Goal: Task Accomplishment & Management: Manage account settings

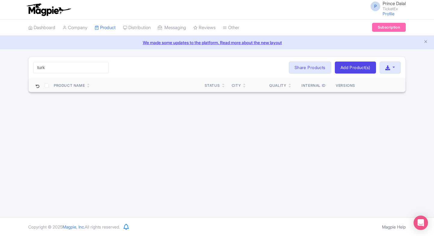
click at [102, 68] on input "turk" at bounding box center [70, 67] width 75 height 11
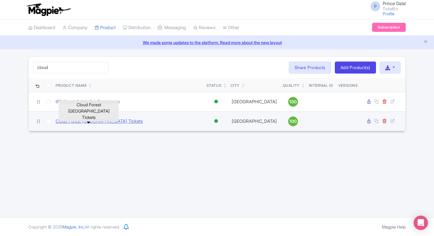
type input "cloud"
click at [78, 119] on link "Cloud Forest [GEOGRAPHIC_DATA] Tickets" at bounding box center [99, 121] width 87 height 7
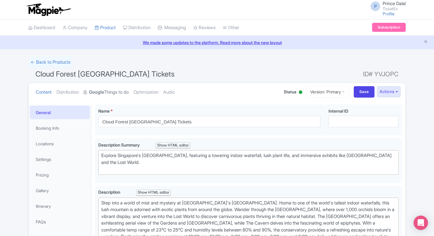
click at [93, 91] on strong "Google" at bounding box center [96, 92] width 15 height 7
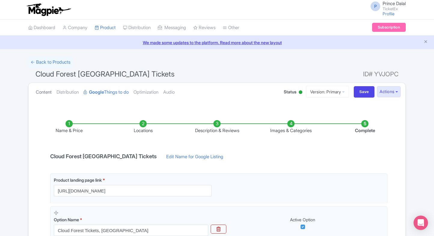
click at [52, 89] on link "Content" at bounding box center [44, 92] width 16 height 19
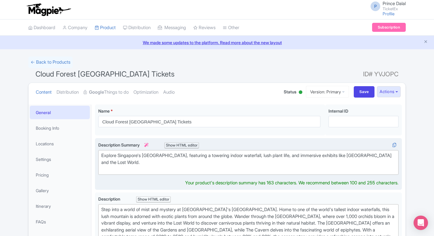
click at [140, 160] on div "Explore Singapore's Cloud Forest Conservatory, featuring a towering indoor wate…" at bounding box center [248, 162] width 294 height 20
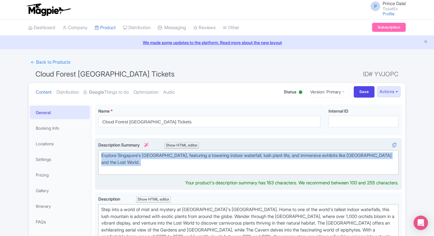
paste trix-editor "’s Cloud Forest at Gardens by the Bay, featuring a towering indoor waterfall, l…"
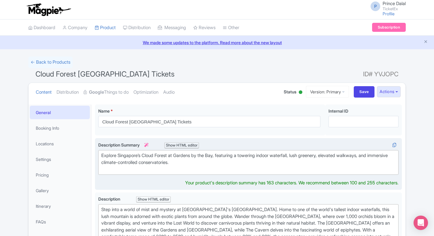
type trix-editor "<div>Explore Singapore’s Cloud Forest at Gardens by the Bay, featuring a toweri…"
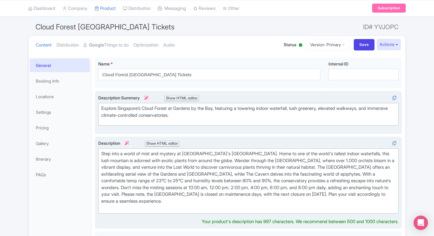
click at [154, 165] on div "Step into a world of mist and mystery at Singapore's Cloud Forest Conservatory.…" at bounding box center [248, 180] width 294 height 61
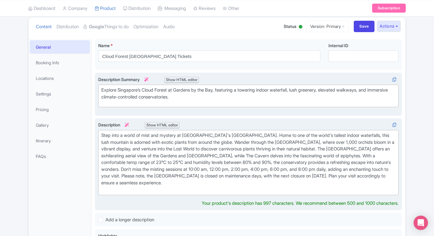
scroll to position [67, 0]
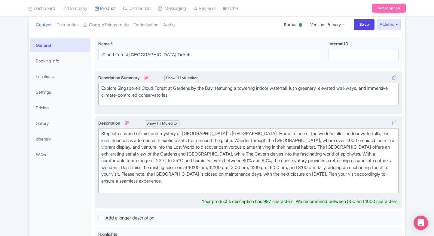
click at [172, 145] on div "Step into a world of mist and mystery at Singapore's Cloud Forest Conservatory.…" at bounding box center [248, 160] width 294 height 61
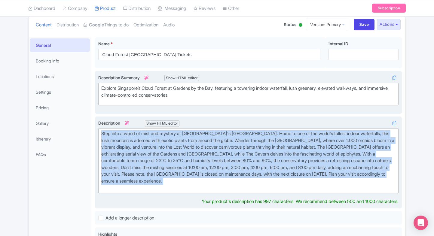
paste trix-editor "<div>Discover the enchanting <strong>Cloud Forest</strong> at Singapore’s Garde…"
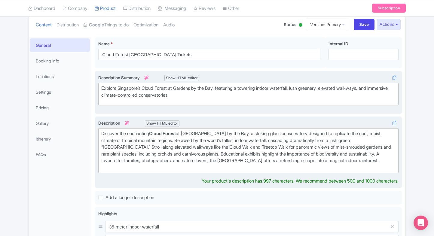
type trix-editor "<div>Discover the enchanting <strong>Cloud Forest</strong> at Singapore’s Garde…"
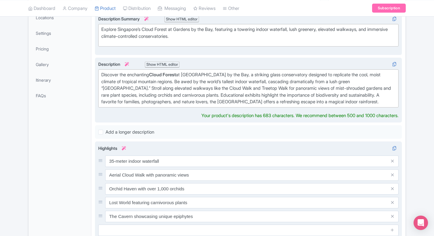
scroll to position [127, 0]
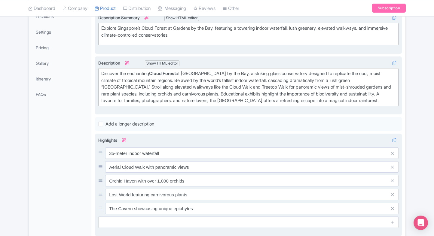
click at [161, 183] on input "Orchid Haven with over 1,000 orchids" at bounding box center [251, 180] width 293 height 11
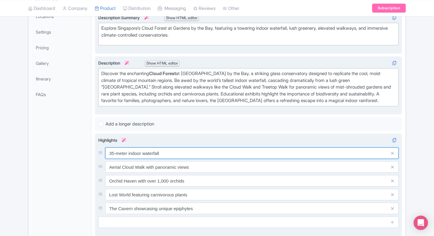
click at [176, 148] on input "35-meter indoor waterfall" at bounding box center [251, 152] width 293 height 11
paste input "World’s tallest"
type input "World’s tallest indoor waterfall"
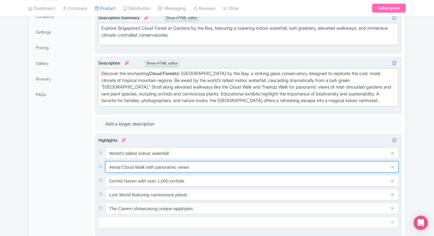
click at [169, 165] on input "Aerial Cloud Walk with panoramic views" at bounding box center [251, 166] width 293 height 11
paste input "Cloud Mountain and lush greenery"
type input "Cloud Mountain and lush greenery"
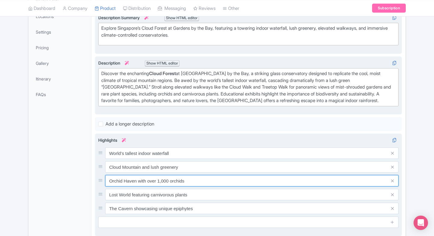
click at [168, 182] on input "Orchid Haven with over 1,000 orchids" at bounding box center [251, 180] width 293 height 11
paste input "Exotic orchids and rare plant"
type input "Exotic orchids and rare plants"
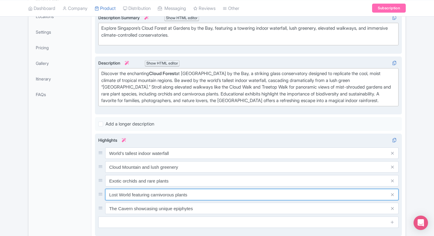
click at [184, 192] on input "Lost World featuring carnivorous plants" at bounding box center [251, 194] width 293 height 11
paste input "Elevated Cloud Walk and Treetop Walk"
type input "Elevated Cloud Walk and Treetop Walk"
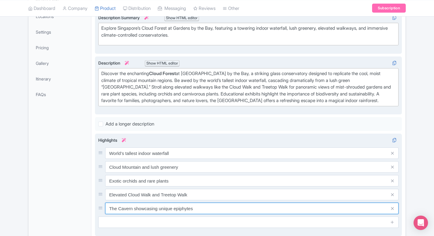
click at [167, 206] on input "The Cavern showcasing unique epiphytes" at bounding box center [251, 208] width 293 height 11
paste input "Immersive mist-filled experience"
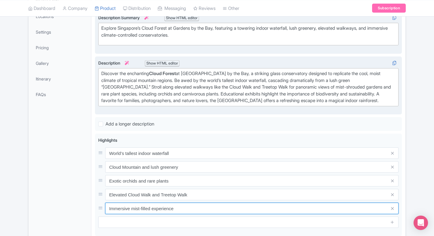
type input "Immersive mist-filled experience"
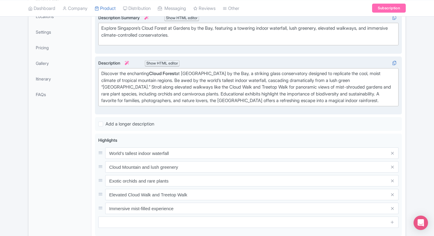
click at [76, 203] on div "General Booking Info Locations Settings Pricing Gallery Itinerary FAQs" at bounding box center [60, 158] width 63 height 362
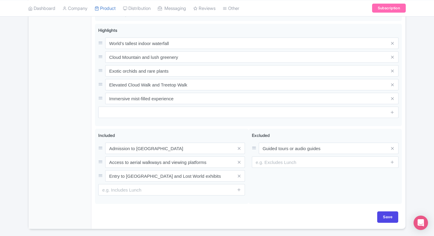
scroll to position [253, 0]
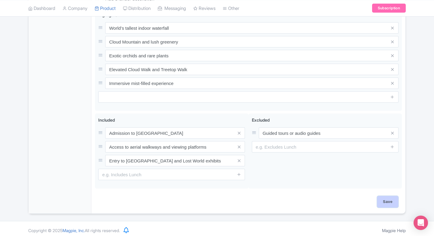
click at [392, 198] on input "Save" at bounding box center [387, 201] width 21 height 11
type input "Saving..."
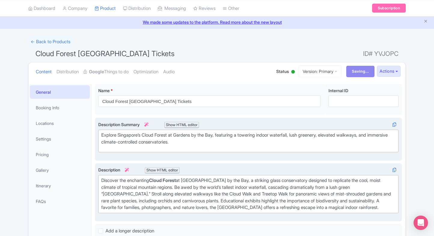
scroll to position [30, 0]
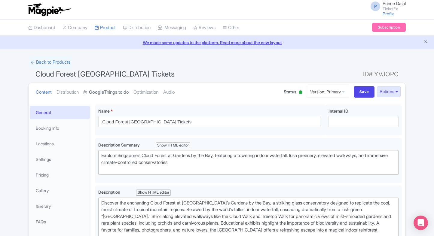
click at [121, 94] on link "Google Things to do" at bounding box center [105, 92] width 45 height 19
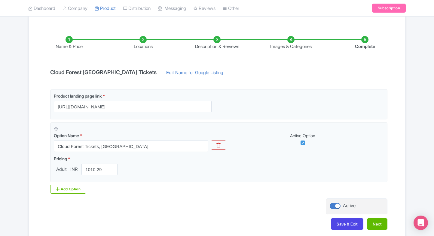
scroll to position [85, 0]
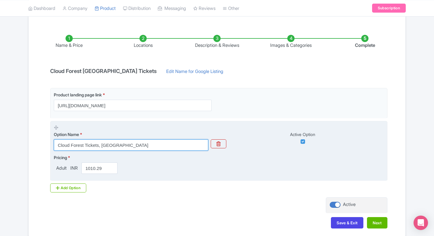
click at [143, 145] on input "Cloud Forest Tickets, Singapore" at bounding box center [131, 144] width 154 height 11
paste input "Floral Fantasy entry tickets"
type input "Floral Fantasy entry tickets"
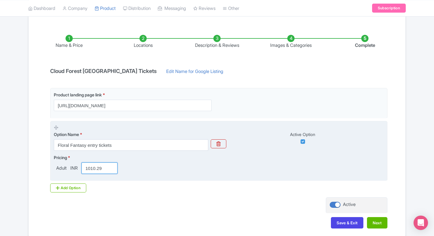
click at [88, 169] on input "1010.29" at bounding box center [99, 167] width 36 height 11
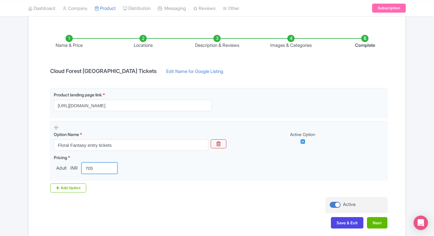
type input "705"
click at [17, 141] on div "Success Product updated successfully ← Back to Products Cloud Forest Singapore …" at bounding box center [217, 104] width 434 height 267
click at [62, 189] on div "Add Option" at bounding box center [68, 187] width 36 height 9
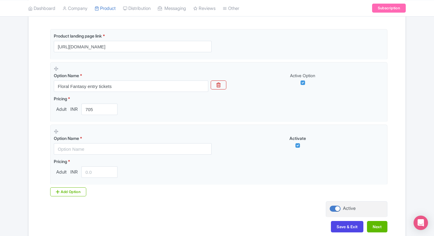
scroll to position [148, 0]
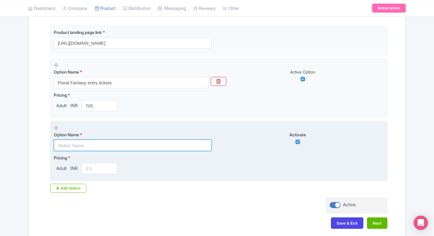
paste input "Flower Dome & Cloud Forest with Jurassic World: The Experience"
click at [111, 146] on input "Flower Dome & Cloud Forest with Jurassic World: The Experience" at bounding box center [133, 145] width 158 height 11
type input "Flower Dome & Cloud Forest with Jurassic World: The Experience"
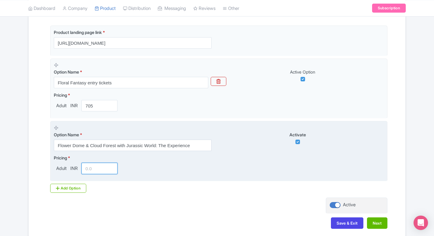
click at [90, 165] on input "number" at bounding box center [99, 168] width 36 height 11
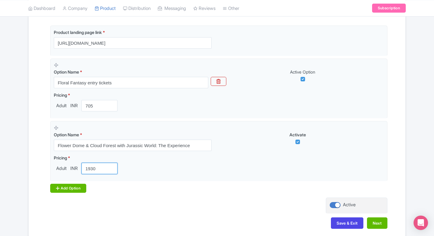
type input "1930"
click at [70, 186] on div "Add Option" at bounding box center [68, 188] width 36 height 9
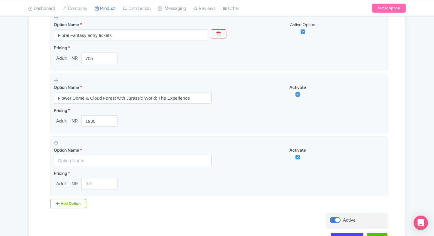
scroll to position [197, 0]
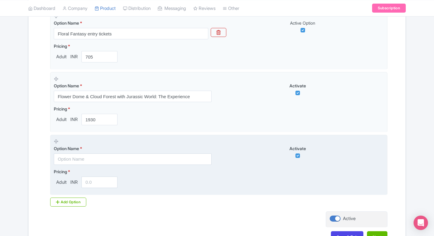
click at [88, 162] on input "text" at bounding box center [133, 158] width 158 height 11
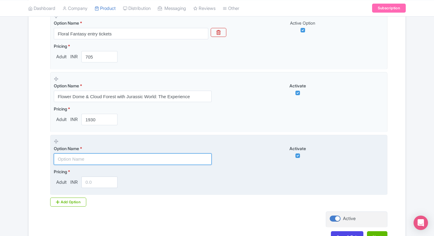
paste input "Gardens by the Bay (Flower Dome & Cloud Forest with Jurassic World) + National …"
type input "Gardens by the Bay (Flower Dome & Cloud Forest with Jurassic World) + National …"
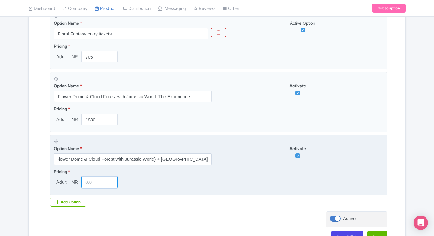
scroll to position [0, 0]
click at [90, 182] on input "number" at bounding box center [99, 182] width 36 height 11
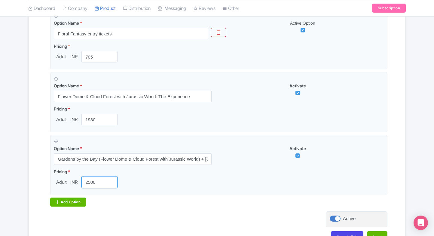
type input "2500"
click at [69, 200] on div "Add Option" at bounding box center [68, 202] width 36 height 9
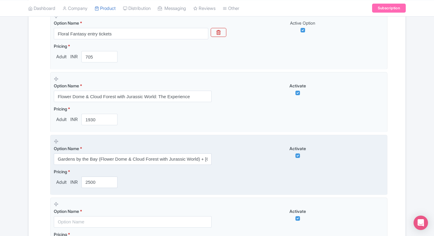
scroll to position [255, 0]
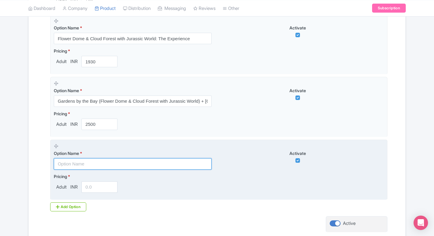
paste input "Flower Dome & Cloud Forest with Jurassic World + Supertree Observatory"
click at [136, 166] on input "Flower Dome & Cloud Forest with Jurassic World + Supertree Observatory" at bounding box center [133, 163] width 158 height 11
type input "Flower Dome & Cloud Forest with Jurassic World + Supertree Observatory"
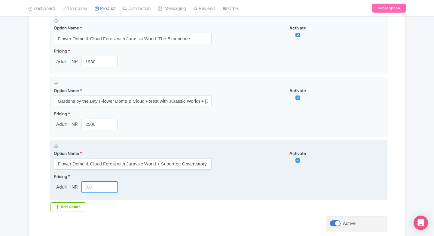
click at [103, 190] on input "number" at bounding box center [99, 186] width 36 height 11
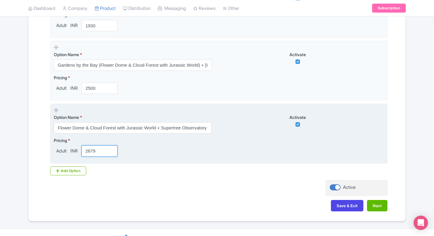
scroll to position [293, 0]
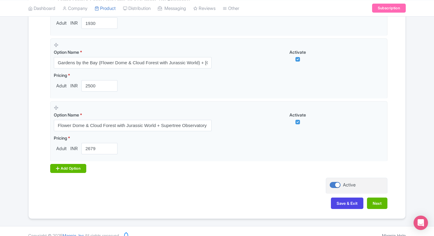
click at [66, 169] on div "Add Option" at bounding box center [68, 168] width 36 height 9
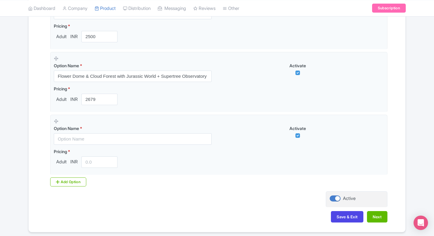
scroll to position [343, 0]
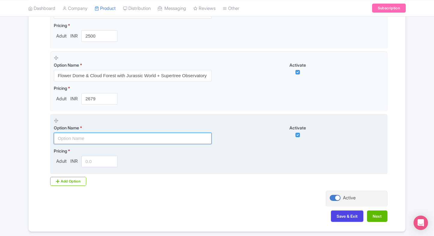
click at [96, 135] on input "text" at bounding box center [133, 138] width 158 height 11
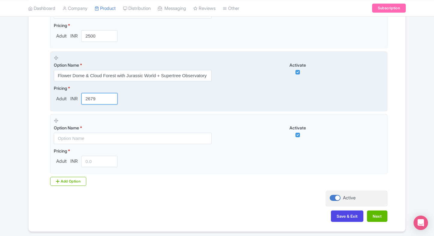
click at [97, 98] on input "2679" at bounding box center [99, 98] width 36 height 11
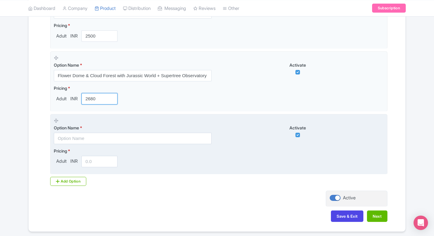
type input "2680"
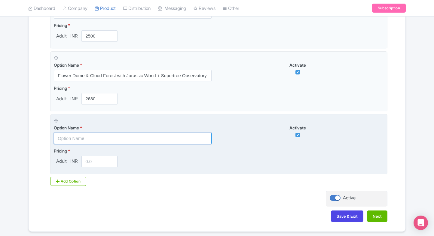
click at [101, 134] on input "text" at bounding box center [133, 138] width 158 height 11
click at [121, 140] on input "text" at bounding box center [133, 138] width 158 height 11
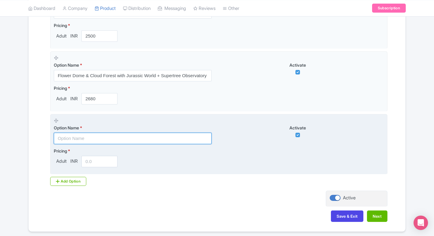
paste input "COMBO: Singapore Cable Car Sky Pass + Gardens by the Bay (Flower Dome & Cloud F…"
click at [94, 134] on input "text" at bounding box center [133, 138] width 158 height 11
type input "COMBO: Singapore Cable Car Sky Pass + Gardens by the Bay (Flower Dome & Cloud F…"
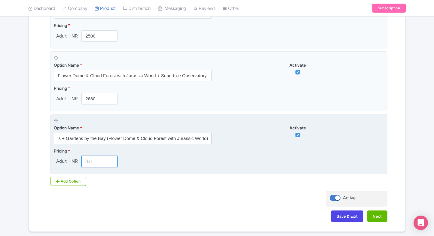
scroll to position [0, 0]
click at [95, 162] on input "number" at bounding box center [99, 161] width 36 height 11
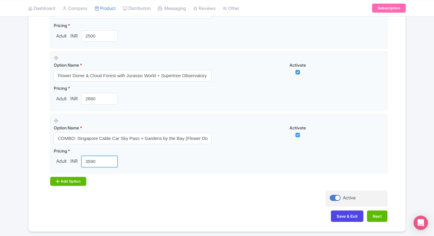
type input "3590"
click at [64, 177] on div "Add Option" at bounding box center [68, 181] width 36 height 9
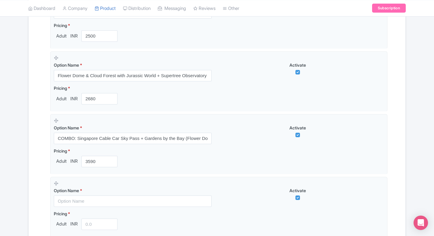
click at [32, 180] on div "Name & Price Locations Description & Reviews Images & Categories Complete Cloud…" at bounding box center [216, 27] width 369 height 525
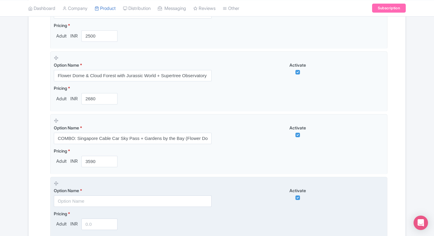
scroll to position [374, 0]
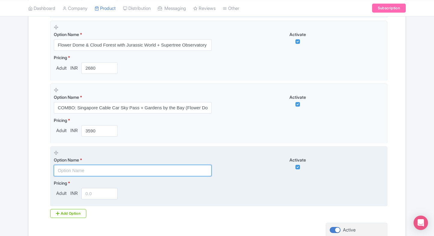
click at [108, 168] on input "text" at bounding box center [133, 170] width 158 height 11
paste input "COMBO: Singapore Flyer + Gardens by the Bay (Flower Dome & Cloud Forest with Ju…"
type input "COMBO: Singapore Flyer + Gardens by the Bay (Flower Dome & Cloud Forest with Ju…"
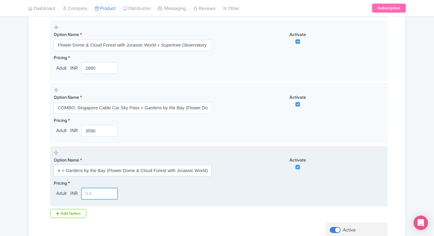
scroll to position [0, 0]
click at [91, 194] on input "number" at bounding box center [99, 193] width 36 height 11
type input "3"
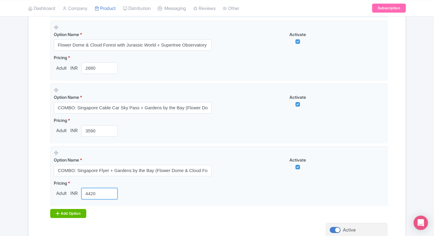
type input "4420"
click at [54, 212] on div "Add Option" at bounding box center [68, 213] width 36 height 9
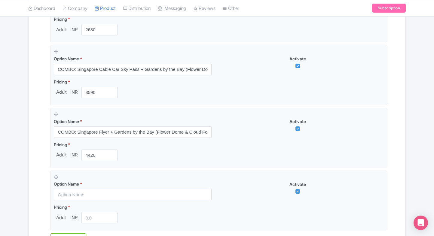
scroll to position [412, 0]
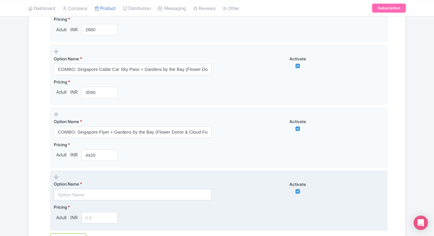
click at [107, 187] on div "Option Name *" at bounding box center [133, 191] width 158 height 20
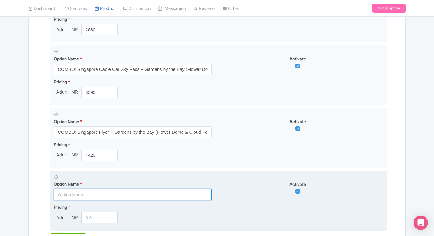
click at [102, 190] on input "text" at bounding box center [133, 194] width 158 height 11
paste input "COMBO: Adventure Cove Waterpark + Gardens by the Bay (Flower Dome & Cloud Fores…"
type input "COMBO: Adventure Cove Waterpark + Gardens by the Bay (Flower Dome & Cloud Fores…"
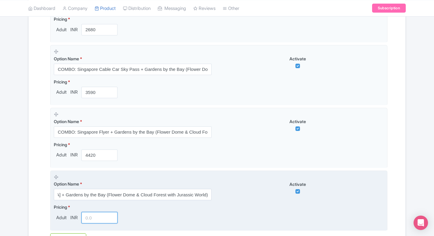
scroll to position [0, 0]
click at [87, 217] on input "number" at bounding box center [99, 217] width 36 height 11
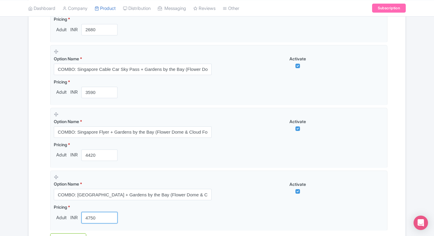
type input "4750"
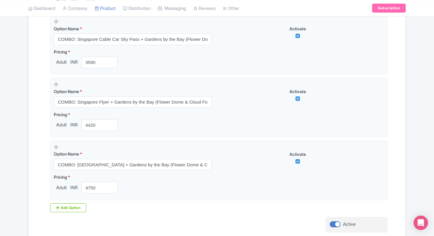
scroll to position [488, 0]
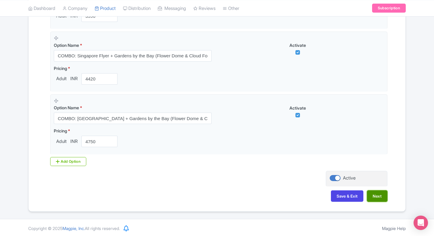
click at [384, 196] on button "Next" at bounding box center [377, 195] width 20 height 11
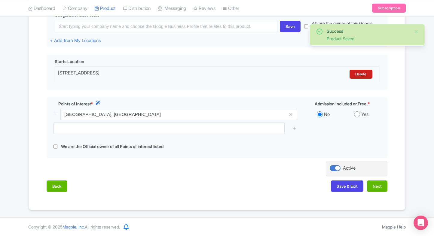
scroll to position [155, 0]
click at [382, 188] on button "Next" at bounding box center [377, 186] width 20 height 11
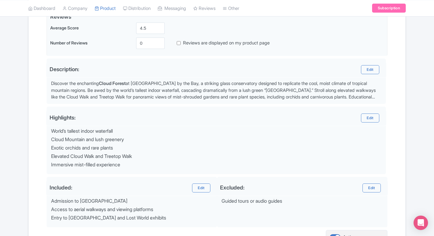
scroll to position [214, 0]
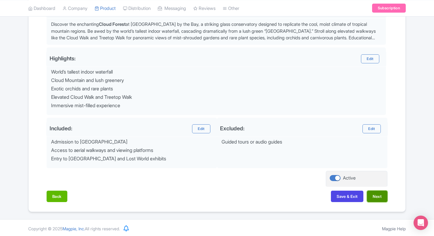
click at [377, 195] on button "Next" at bounding box center [377, 196] width 20 height 11
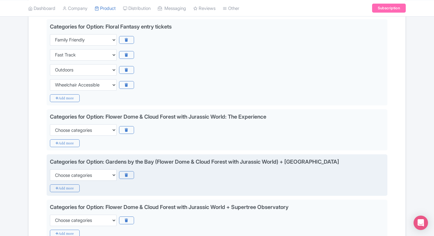
scroll to position [148, 0]
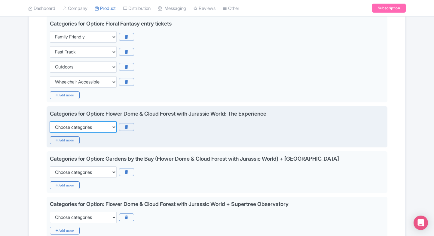
click at [66, 123] on select "Choose categories Adults Only Animals Audio Guide Beaches Bike Tours Boat Tours…" at bounding box center [83, 126] width 67 height 11
select select "family-friendly"
click at [50, 121] on select "Choose categories Adults Only Animals Audio Guide Beaches Bike Tours Boat Tours…" at bounding box center [83, 126] width 67 height 11
click at [57, 144] on div "Categories for Option: Flower Dome & Cloud Forest with Jurassic World: The Expe…" at bounding box center [217, 126] width 341 height 41
click at [61, 140] on icon "Add more" at bounding box center [65, 140] width 30 height 8
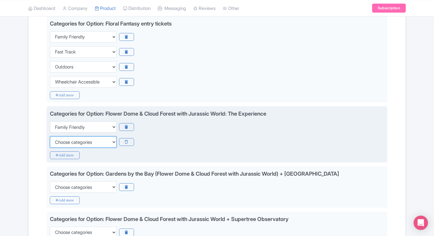
click at [61, 140] on select "Choose categories Adults Only Animals Audio Guide Beaches Bike Tours Boat Tours…" at bounding box center [83, 141] width 67 height 11
select select "outdoors"
click at [50, 136] on select "Choose categories Adults Only Animals Audio Guide Beaches Bike Tours Boat Tours…" at bounding box center [83, 141] width 67 height 11
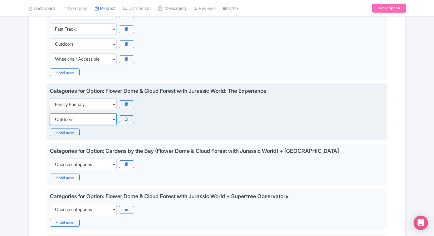
scroll to position [172, 0]
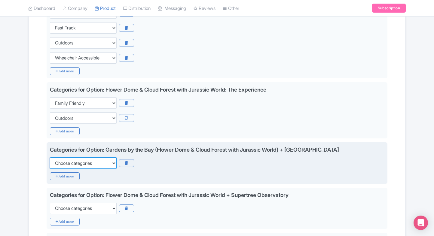
click at [75, 161] on select "Choose categories Adults Only Animals Audio Guide Beaches Bike Tours Boat Tours…" at bounding box center [83, 162] width 67 height 11
select select "family-friendly"
click at [50, 157] on select "Choose categories Adults Only Animals Audio Guide Beaches Bike Tours Boat Tours…" at bounding box center [83, 162] width 67 height 11
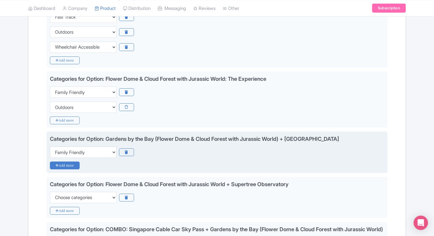
click at [68, 163] on icon "Add more" at bounding box center [65, 166] width 30 height 8
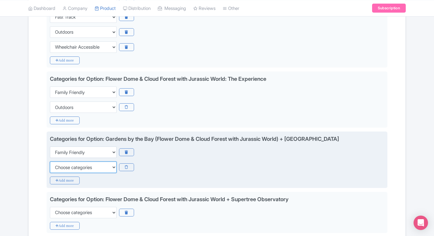
click at [64, 168] on select "Choose categories Adults Only Animals Audio Guide Beaches Bike Tours Boat Tours…" at bounding box center [83, 167] width 67 height 11
select select "wheelchair-accessible"
click at [50, 162] on select "Choose categories Adults Only Animals Audio Guide Beaches Bike Tours Boat Tours…" at bounding box center [83, 167] width 67 height 11
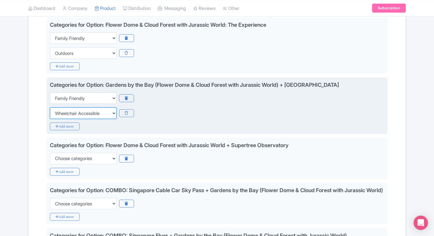
scroll to position [238, 0]
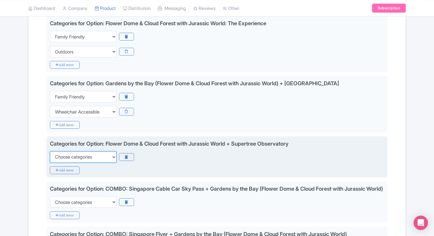
click at [80, 156] on select "Choose categories Adults Only Animals Audio Guide Beaches Bike Tours Boat Tours…" at bounding box center [83, 156] width 67 height 11
select select "family-friendly"
click at [50, 151] on select "Choose categories Adults Only Animals Audio Guide Beaches Bike Tours Boat Tours…" at bounding box center [83, 156] width 67 height 11
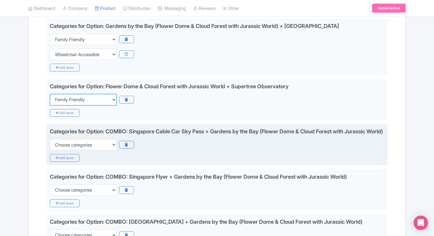
scroll to position [296, 0]
click at [85, 150] on select "Choose categories Adults Only Animals Audio Guide Beaches Bike Tours Boat Tours…" at bounding box center [83, 144] width 67 height 11
select select "family-friendly"
click at [50, 146] on select "Choose categories Adults Only Animals Audio Guide Beaches Bike Tours Boat Tours…" at bounding box center [83, 144] width 67 height 11
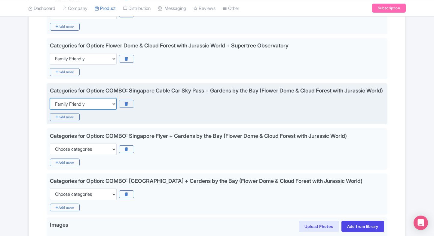
scroll to position [337, 0]
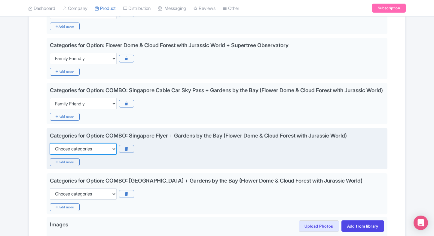
click at [80, 155] on select "Choose categories Adults Only Animals Audio Guide Beaches Bike Tours Boat Tours…" at bounding box center [83, 148] width 67 height 11
select select "family-friendly"
click at [50, 150] on select "Choose categories Adults Only Animals Audio Guide Beaches Bike Tours Boat Tours…" at bounding box center [83, 148] width 67 height 11
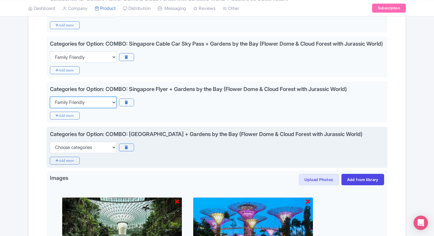
scroll to position [383, 0]
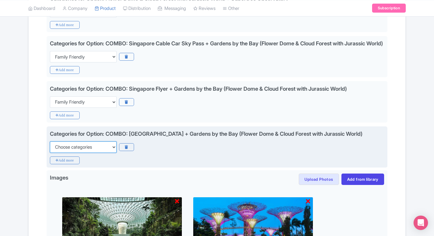
click at [80, 153] on select "Choose categories Adults Only Animals Audio Guide Beaches Bike Tours Boat Tours…" at bounding box center [83, 146] width 67 height 11
select select "family-friendly"
click at [50, 153] on select "Choose categories Adults Only Animals Audio Guide Beaches Bike Tours Boat Tours…" at bounding box center [83, 146] width 67 height 11
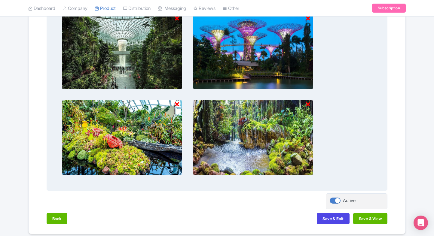
scroll to position [586, 0]
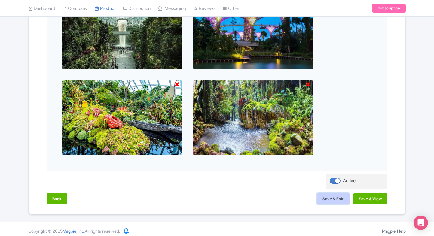
click at [321, 204] on button "Save & Exit" at bounding box center [332, 198] width 32 height 11
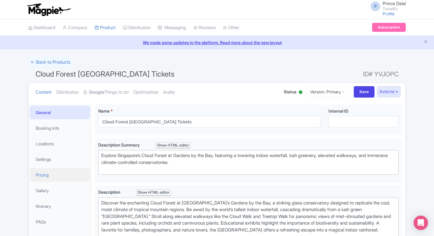
click at [53, 178] on link "Pricing" at bounding box center [60, 175] width 60 height 14
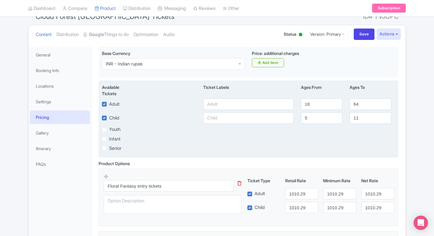
scroll to position [62, 0]
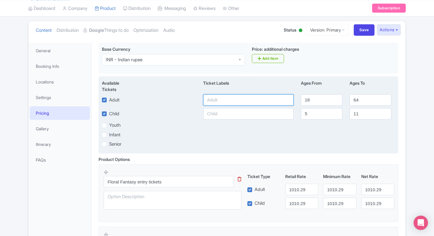
click at [243, 99] on input "text" at bounding box center [248, 99] width 90 height 11
type input "705"
click at [237, 111] on input "text" at bounding box center [248, 113] width 90 height 11
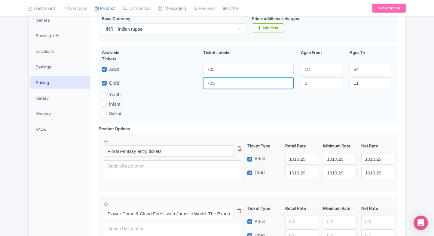
scroll to position [93, 0]
type input "705"
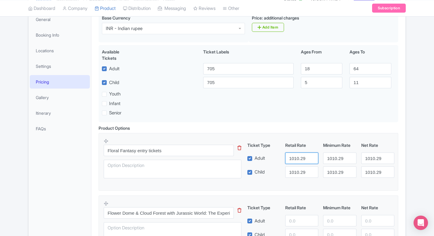
click at [300, 159] on input "1010.29" at bounding box center [301, 158] width 33 height 11
paste input "705"
click at [300, 159] on input "705" at bounding box center [301, 158] width 33 height 11
type input "705"
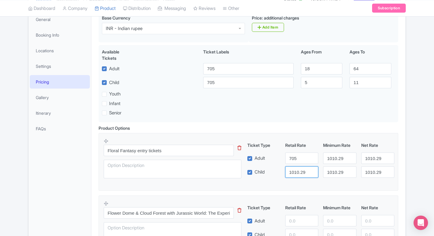
click at [297, 171] on input "1010.29" at bounding box center [301, 171] width 33 height 11
paste input "705"
click at [297, 171] on input "705" at bounding box center [301, 171] width 33 height 11
type input "705"
click at [331, 162] on input "1010.29" at bounding box center [339, 158] width 33 height 11
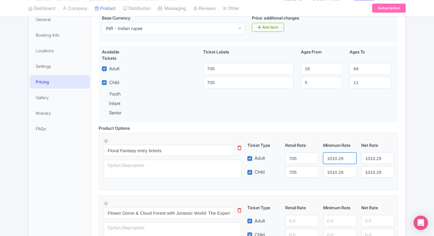
paste input "705"
drag, startPoint x: 331, startPoint y: 162, endPoint x: 334, endPoint y: 170, distance: 9.2
click at [334, 170] on div "Ticket Type Retail Rate Minimum Rate Net Rate Adult 705 705 1010.29 Child 705 1…" at bounding box center [320, 160] width 145 height 36
type input "705"
click at [334, 170] on input "1010.29" at bounding box center [339, 171] width 33 height 11
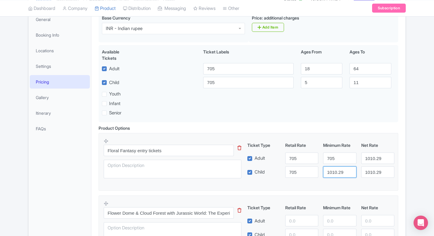
paste input "705"
click at [334, 170] on input "705" at bounding box center [339, 171] width 33 height 11
type input "705"
click at [366, 155] on input "1010.29" at bounding box center [377, 158] width 33 height 11
paste input "705"
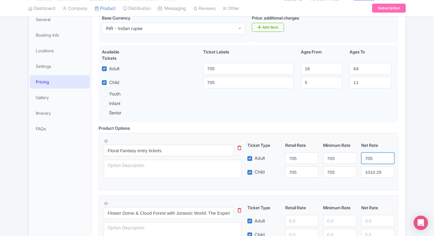
click at [366, 155] on input "705" at bounding box center [377, 158] width 33 height 11
type input "705"
click at [372, 170] on input "1010.29" at bounding box center [377, 171] width 33 height 11
paste input "705"
click at [372, 170] on input "705" at bounding box center [377, 171] width 33 height 11
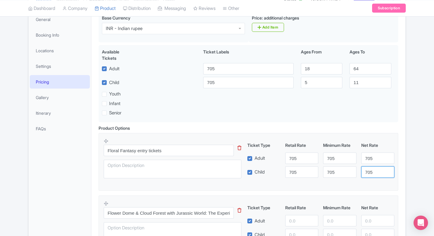
type input "705"
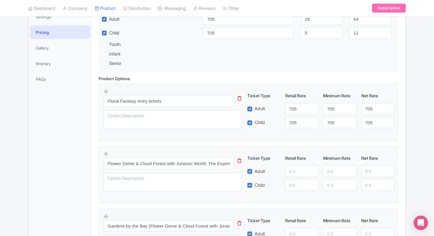
scroll to position [175, 0]
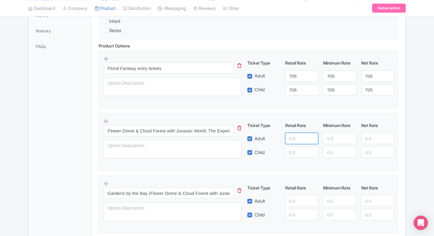
click at [298, 142] on input "number" at bounding box center [301, 138] width 33 height 11
type input "1930"
paste input "1930"
click at [298, 150] on input "1930" at bounding box center [301, 152] width 33 height 11
type input "1930"
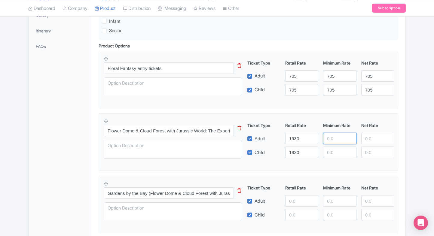
paste input "1930"
click at [331, 138] on input "1930" at bounding box center [339, 138] width 33 height 11
type input "1930"
paste input "1930"
click at [333, 151] on input "1930" at bounding box center [339, 152] width 33 height 11
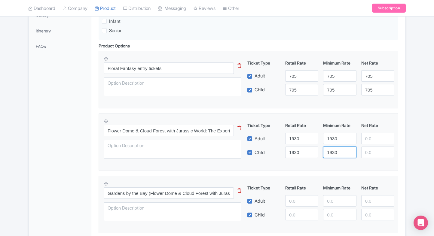
type input "1930"
paste input "1930"
click at [369, 137] on input "1930" at bounding box center [377, 138] width 33 height 11
type input "1930"
paste input "1930"
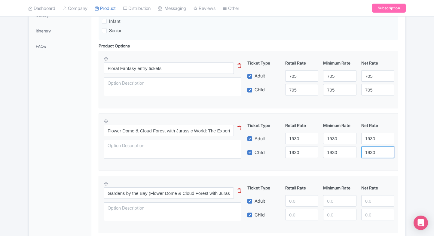
click at [370, 148] on input "1930" at bounding box center [377, 152] width 33 height 11
type input "1930"
click at [398, 145] on fieldset "Flower Dome & Cloud Forest with Jurassic World: The Experience This tip has not…" at bounding box center [247, 142] width 299 height 58
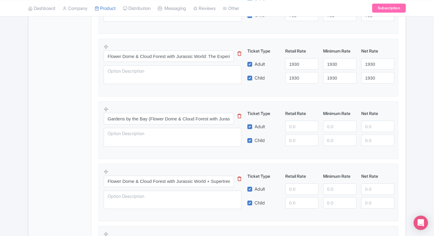
scroll to position [253, 0]
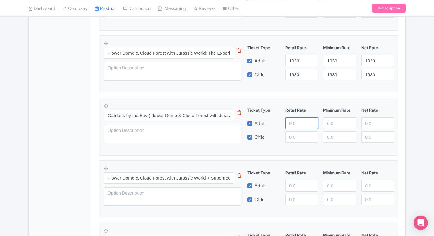
click at [291, 121] on input "number" at bounding box center [301, 122] width 33 height 11
type input "2500"
click at [292, 133] on input "number" at bounding box center [301, 136] width 33 height 11
paste input "2500"
type input "2500"
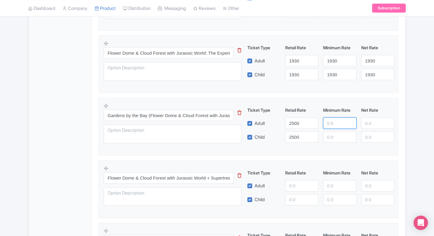
paste input "2500"
click at [328, 122] on input "2500" at bounding box center [339, 122] width 33 height 11
type input "2500"
paste input "2500"
click at [330, 133] on input "2500" at bounding box center [339, 136] width 33 height 11
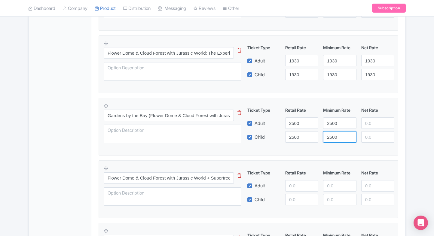
type input "2500"
paste input "2500"
click at [364, 122] on input "2500" at bounding box center [377, 122] width 33 height 11
type input "2500"
paste input "2500"
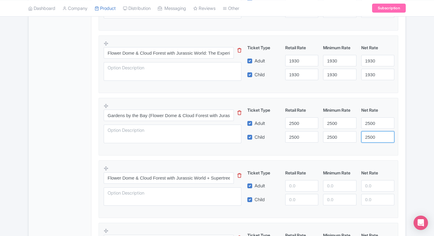
click at [366, 131] on input "2500" at bounding box center [377, 136] width 33 height 11
type input "2500"
click at [401, 127] on div "Product Options i Floral Fantasy entry tickets This tip has not data. Code: tip…" at bounding box center [248, 192] width 307 height 455
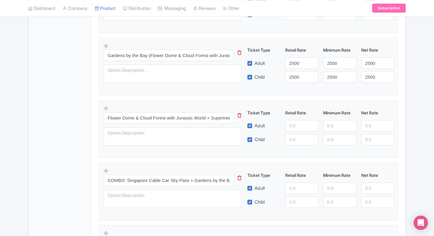
scroll to position [313, 0]
click at [295, 124] on input "number" at bounding box center [301, 125] width 33 height 11
type input "2680"
paste input "2680"
click at [296, 137] on input "2680" at bounding box center [301, 139] width 33 height 11
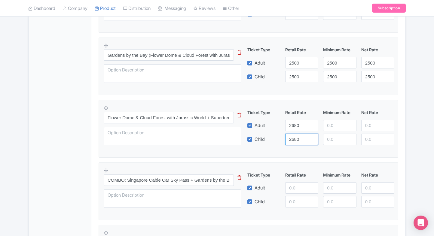
type input "2680"
paste input "2680"
click at [323, 126] on input "2680" at bounding box center [339, 125] width 33 height 11
type input "2680"
paste input "2680"
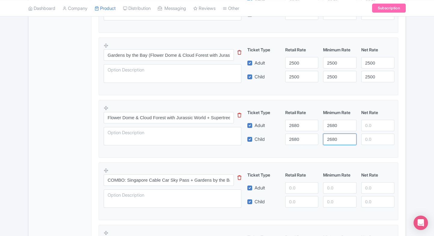
click at [328, 135] on input "2680" at bounding box center [339, 139] width 33 height 11
type input "2680"
paste input "2680"
click at [366, 126] on input "2680" at bounding box center [377, 125] width 33 height 11
type input "2680"
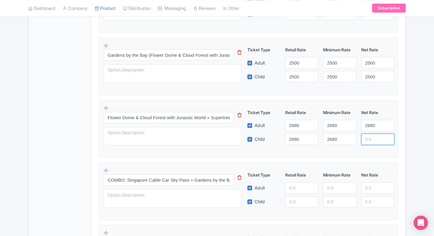
paste input "2680"
click at [369, 136] on input "2680" at bounding box center [377, 139] width 33 height 11
type input "2680"
click at [400, 129] on div "Product Options i Floral Fantasy entry tickets This tip has not data. Code: tip…" at bounding box center [248, 132] width 307 height 455
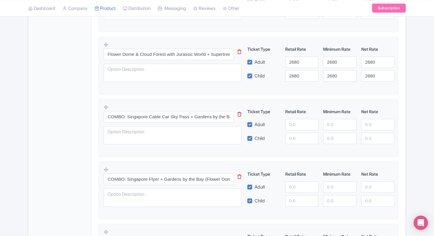
scroll to position [392, 0]
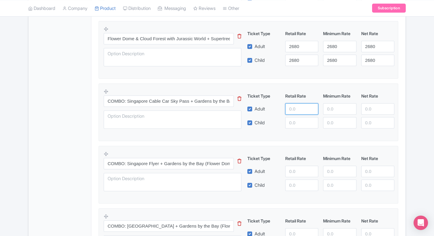
click at [289, 109] on input "number" at bounding box center [301, 108] width 33 height 11
type input "3590"
paste input "3590"
click at [295, 123] on input "3590" at bounding box center [301, 122] width 33 height 11
type input "3590"
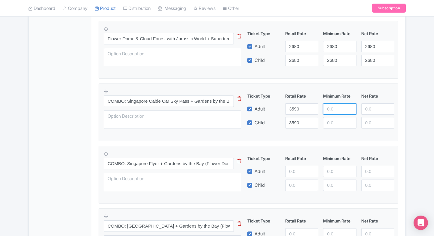
paste input "3590"
click at [338, 109] on input "3590" at bounding box center [339, 108] width 33 height 11
type input "3590"
paste input "3590"
drag, startPoint x: 338, startPoint y: 123, endPoint x: 372, endPoint y: 110, distance: 37.3
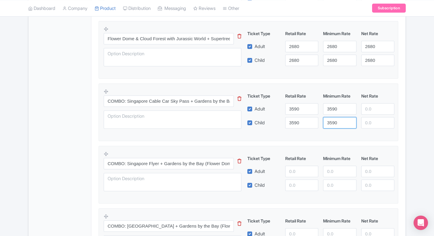
click at [372, 110] on div "Ticket Type Retail Rate Minimum Rate Net Rate Adult 3590 3590 Child 3590 3590 T…" at bounding box center [320, 111] width 145 height 36
type input "3590"
paste input "3590"
drag, startPoint x: 372, startPoint y: 110, endPoint x: 372, endPoint y: 118, distance: 8.1
click at [372, 118] on div "Ticket Type Retail Rate Minimum Rate Net Rate Adult 3590 3590 3590 Child 3590 3…" at bounding box center [320, 111] width 145 height 36
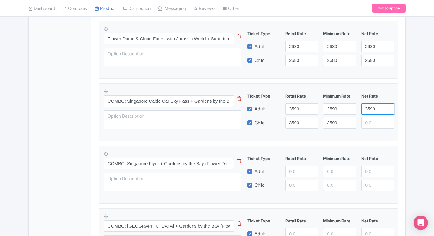
type input "3590"
paste input "3590"
click at [372, 118] on input "3590" at bounding box center [377, 122] width 33 height 11
type input "3590"
click at [401, 117] on div "Product Options i Floral Fantasy entry tickets This tip has not data. Code: tip…" at bounding box center [248, 53] width 307 height 455
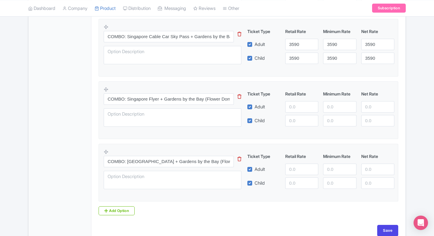
scroll to position [456, 0]
click at [306, 107] on input "number" at bounding box center [301, 107] width 33 height 11
type input "3"
type input "4420"
paste input "4420"
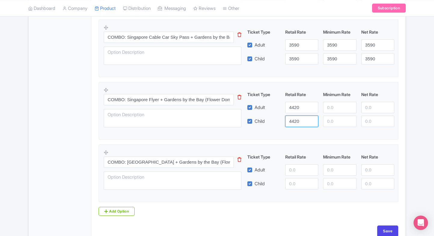
click at [302, 118] on input "4420" at bounding box center [301, 121] width 33 height 11
type input "4420"
paste input "4420"
click at [334, 107] on input "4420" at bounding box center [339, 107] width 33 height 11
type input "4420"
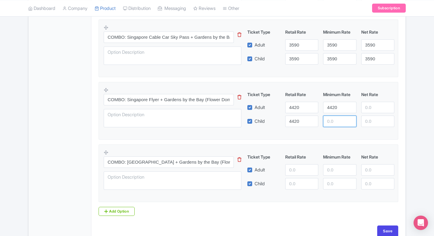
paste input "4420"
drag, startPoint x: 334, startPoint y: 119, endPoint x: 370, endPoint y: 106, distance: 38.8
click at [370, 106] on div "Ticket Type Retail Rate Minimum Rate Net Rate Adult 4420 4420 Child 4420 4420 T…" at bounding box center [320, 109] width 145 height 36
type input "4420"
paste input "4420"
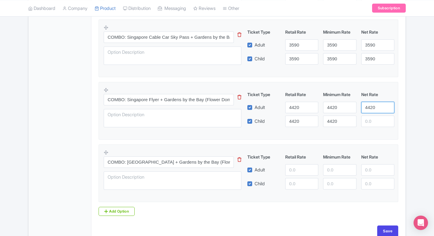
click at [370, 106] on input "4420" at bounding box center [377, 107] width 33 height 11
type input "4420"
paste input "4420"
click at [370, 118] on input "4420" at bounding box center [377, 121] width 33 height 11
type input "4420"
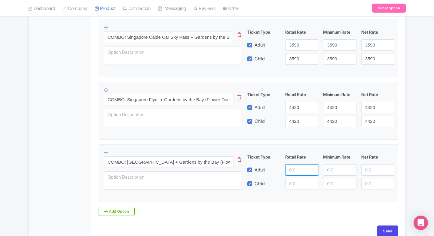
click at [299, 170] on input "number" at bounding box center [301, 169] width 33 height 11
type input "4750"
paste input "4750"
click at [289, 181] on input "4750" at bounding box center [301, 183] width 33 height 11
type input "4750"
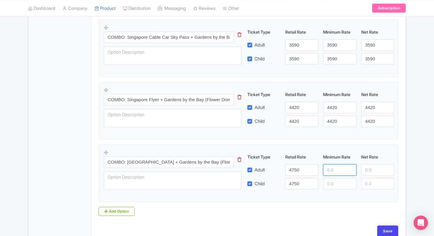
paste input "4750"
drag, startPoint x: 341, startPoint y: 166, endPoint x: 336, endPoint y: 181, distance: 15.6
click at [336, 181] on div "Ticket Type Retail Rate Minimum Rate Net Rate Adult 4750 4750 Child 4750 This t…" at bounding box center [320, 172] width 145 height 36
type input "4750"
paste input "4750"
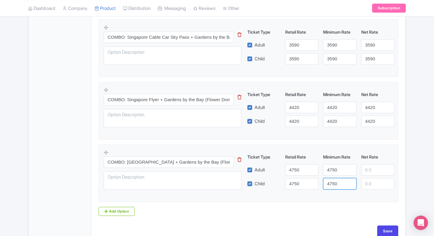
drag, startPoint x: 336, startPoint y: 181, endPoint x: 368, endPoint y: 173, distance: 32.4
click at [368, 173] on div "Ticket Type Retail Rate Minimum Rate Net Rate Adult 4750 4750 Child 4750 4750 T…" at bounding box center [320, 172] width 145 height 36
type input "4750"
paste input "4750"
click at [368, 173] on input "4750" at bounding box center [377, 169] width 33 height 11
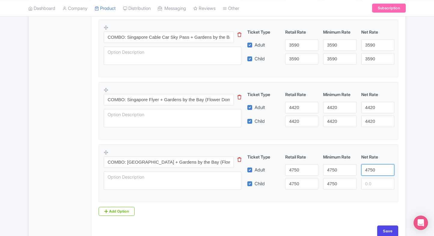
type input "4750"
paste input "4750"
click at [368, 179] on input "4750" at bounding box center [377, 183] width 33 height 11
type input "4750"
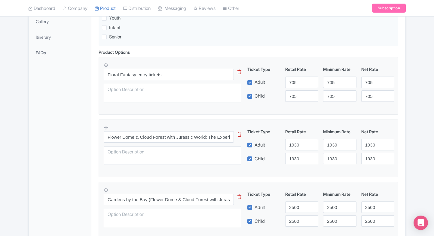
scroll to position [169, 0]
click at [147, 152] on textarea at bounding box center [173, 156] width 138 height 19
paste textarea "Discover two iconic conservatories at Gardens by the Bay—the Flower Dome and Cl…"
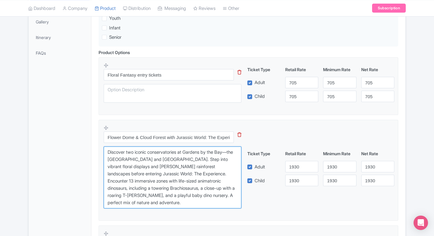
type textarea "Discover two iconic conservatories at Gardens by the Bay—the Flower Dome and Cl…"
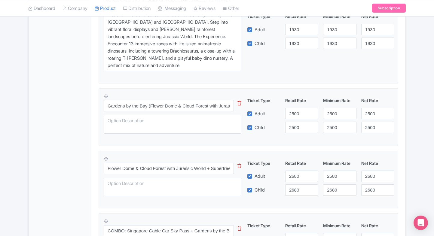
scroll to position [306, 0]
click at [148, 121] on textarea at bounding box center [173, 124] width 138 height 19
paste textarea "Wander through the Flower Dome and Cloud Forest at Gardens by the Bay before st…"
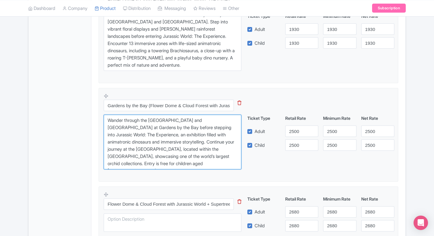
type textarea "Wander through the Flower Dome and Cloud Forest at Gardens by the Bay before st…"
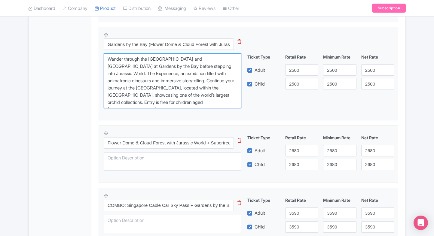
scroll to position [369, 0]
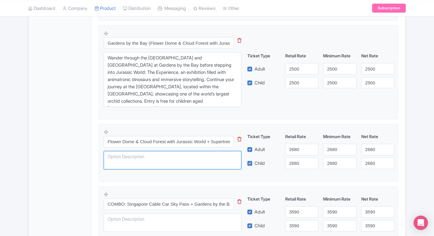
paste textarea "Explore the Flower Dome and Cloud Forest at Gardens by the Bay, home to exotic …"
click at [147, 157] on textarea at bounding box center [173, 160] width 138 height 19
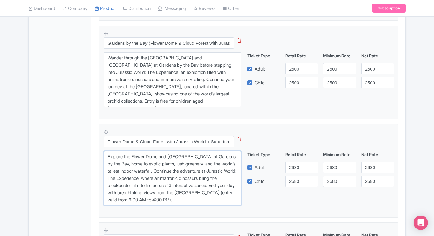
type textarea "Explore the Flower Dome and Cloud Forest at Gardens by the Bay, home to exotic …"
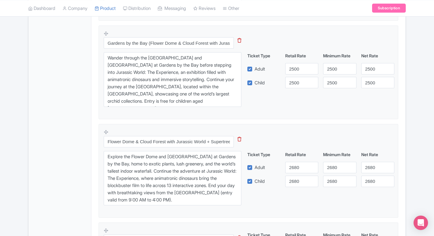
click at [63, 167] on div "General Booking Info Locations Settings Pricing Gallery Itinerary FAQs" at bounding box center [60, 91] width 63 height 710
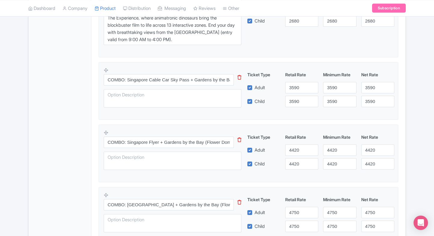
scroll to position [531, 0]
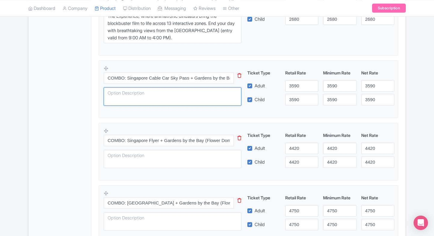
paste textarea "Enjoy a scenic ride on the Singapore Cable Car Sky Pass, with a round trip on b…"
click at [192, 97] on textarea at bounding box center [173, 96] width 138 height 19
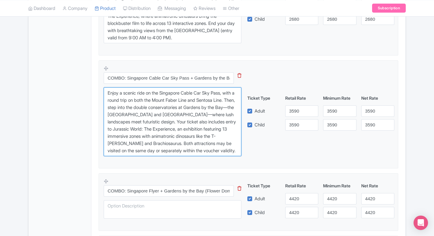
type textarea "Enjoy a scenic ride on the Singapore Cable Car Sky Pass, with a round trip on b…"
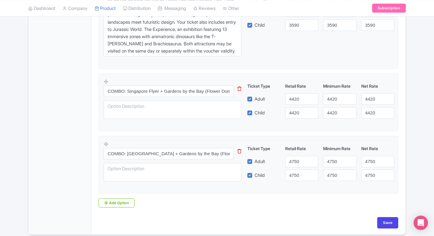
scroll to position [631, 0]
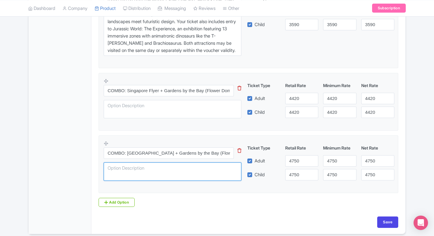
click at [159, 170] on textarea at bounding box center [173, 171] width 138 height 19
paste textarea "Make a splash at Adventure Cove Waterpark with thrilling water slides, a lazy r…"
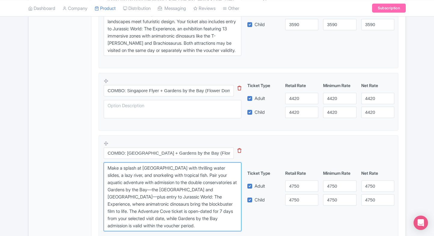
type textarea "Make a splash at Adventure Cove Waterpark with thrilling water slides, a lazy r…"
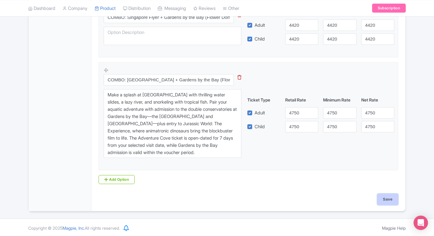
click at [386, 197] on input "Save" at bounding box center [387, 199] width 21 height 11
type input "Saving..."
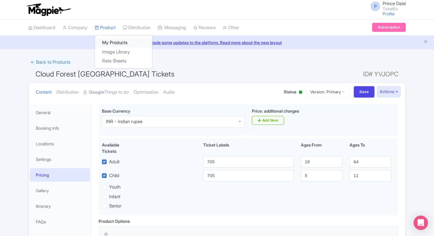
click at [107, 42] on link "My Products" at bounding box center [123, 42] width 57 height 9
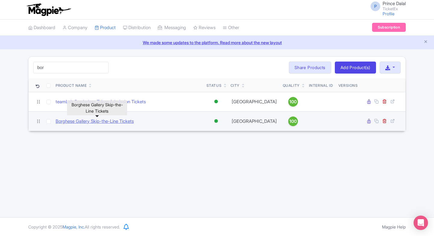
type input "bor"
click at [91, 120] on link "Borghese Gallery Skip-the-Line Tickets" at bounding box center [95, 121] width 78 height 7
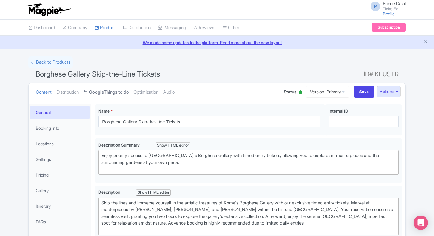
click at [114, 87] on link "Google Things to do" at bounding box center [105, 92] width 45 height 19
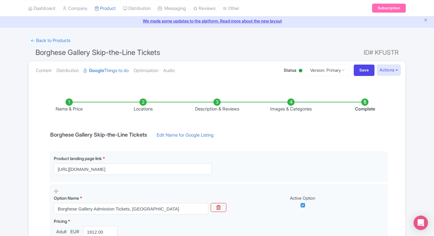
scroll to position [14, 0]
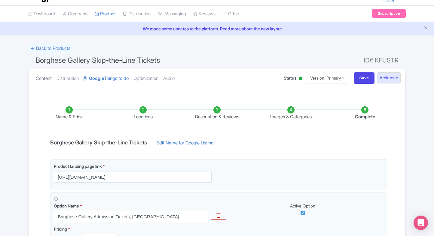
click at [47, 77] on link "Content" at bounding box center [44, 78] width 16 height 19
